Goal: Task Accomplishment & Management: Use online tool/utility

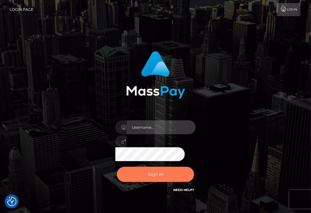
type input "aluasupport"
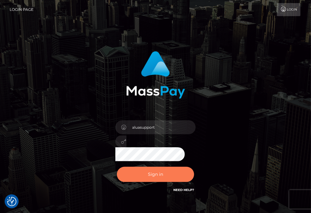
click at [176, 175] on button "Sign in" at bounding box center [156, 174] width 78 height 15
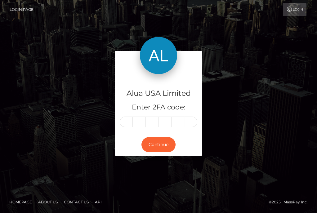
click at [128, 123] on input "text" at bounding box center [126, 122] width 13 height 11
type input "9"
type input "4"
type input "2"
type input "0"
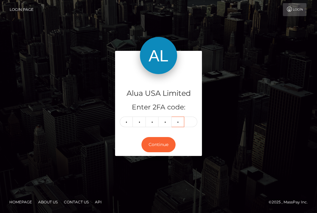
type input "7"
type input "8"
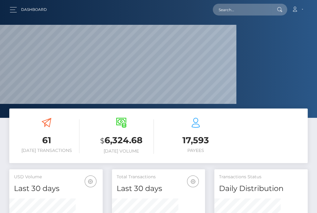
scroll to position [121, 66]
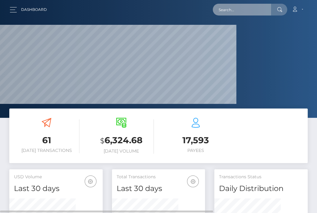
click at [251, 12] on input "text" at bounding box center [242, 10] width 58 height 12
paste input "621c77bfc42ff1673d08b728"
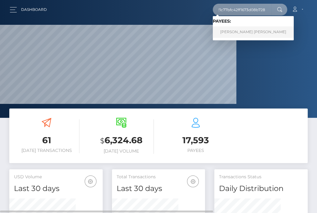
type input "621c77bfc42ff1673d08b728"
click at [246, 33] on link "Angelica Dela Cruz" at bounding box center [253, 31] width 81 height 11
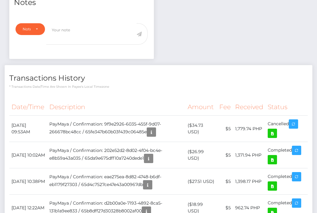
scroll to position [78, 0]
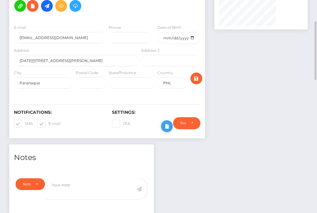
click at [173, 127] on button at bounding box center [167, 126] width 12 height 12
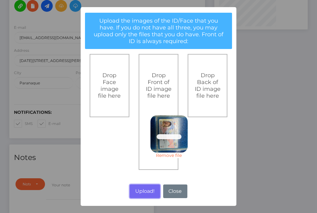
drag, startPoint x: 145, startPoint y: 192, endPoint x: 215, endPoint y: 158, distance: 77.5
click at [145, 192] on button "Upload!" at bounding box center [145, 192] width 30 height 14
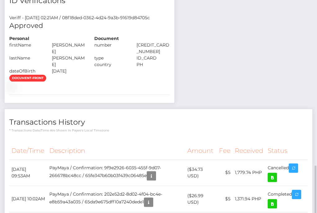
scroll to position [388, 0]
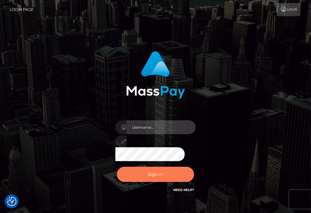
type input "aluasupport"
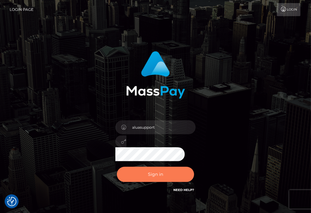
click at [174, 179] on button "Sign in" at bounding box center [156, 174] width 78 height 15
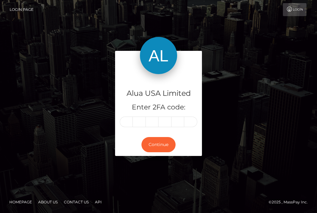
click at [130, 121] on input "text" at bounding box center [126, 122] width 13 height 11
type input "8"
type input "5"
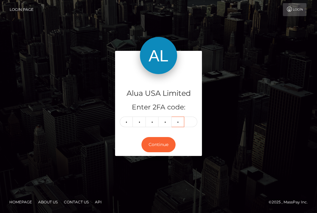
type input "0"
type input "4"
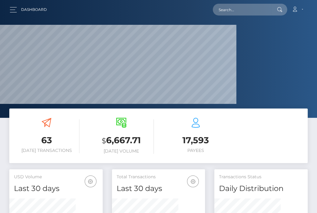
scroll to position [121, 66]
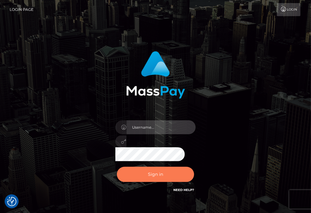
type input "aluasupport"
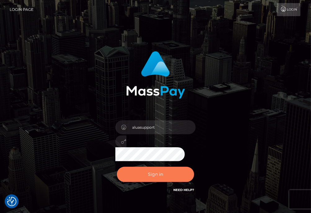
click at [166, 175] on button "Sign in" at bounding box center [156, 174] width 78 height 15
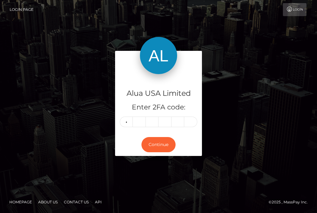
type input "7"
type input "5"
type input "7"
type input "3"
type input "9"
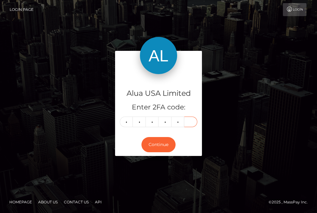
type input "1"
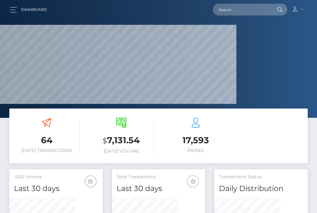
scroll to position [121, 66]
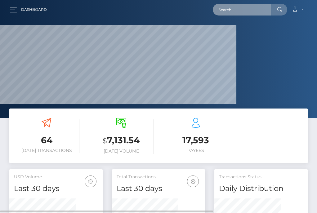
click at [249, 8] on input "text" at bounding box center [242, 10] width 58 height 12
paste input "67ec4cbf7934afb9d8028fde"
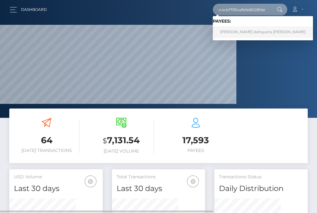
type input "67ec4cbf7934afb9d8028fde"
click at [227, 32] on link "Rocio dahayana Cortes" at bounding box center [263, 31] width 100 height 11
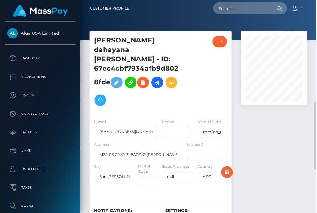
scroll to position [79, 0]
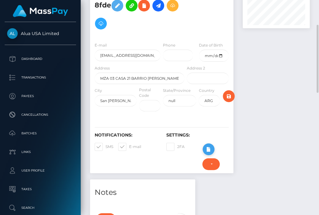
click at [209, 145] on icon at bounding box center [208, 149] width 7 height 8
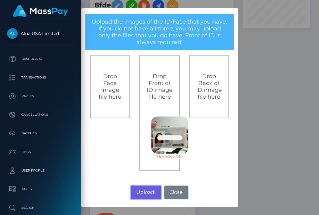
drag, startPoint x: 148, startPoint y: 194, endPoint x: 192, endPoint y: 122, distance: 84.8
click at [149, 194] on button "Upload!" at bounding box center [146, 192] width 30 height 14
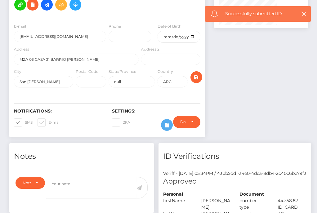
scroll to position [310012, 310020]
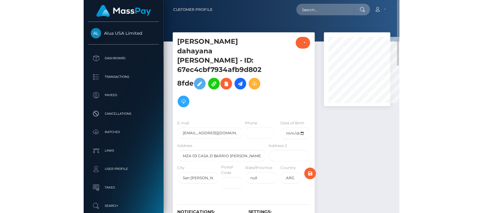
scroll to position [74, 122]
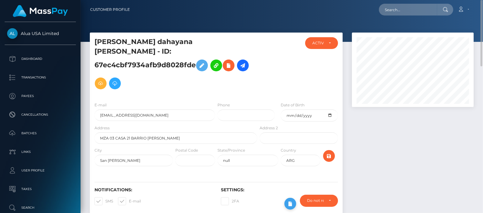
click at [286, 198] on button at bounding box center [291, 204] width 12 height 12
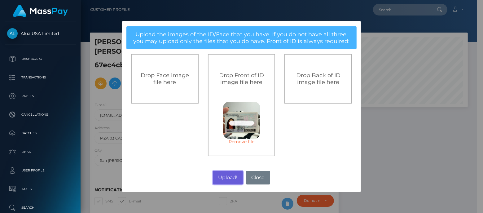
click at [224, 177] on button "Upload!" at bounding box center [228, 178] width 30 height 14
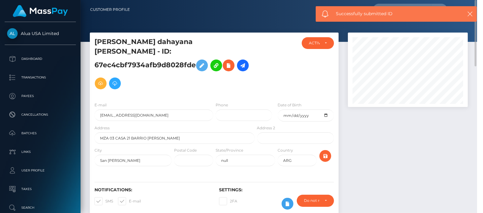
scroll to position [74, 122]
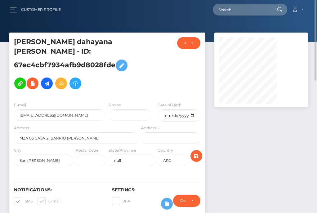
scroll to position [310012, 310020]
